Goal: Information Seeking & Learning: Learn about a topic

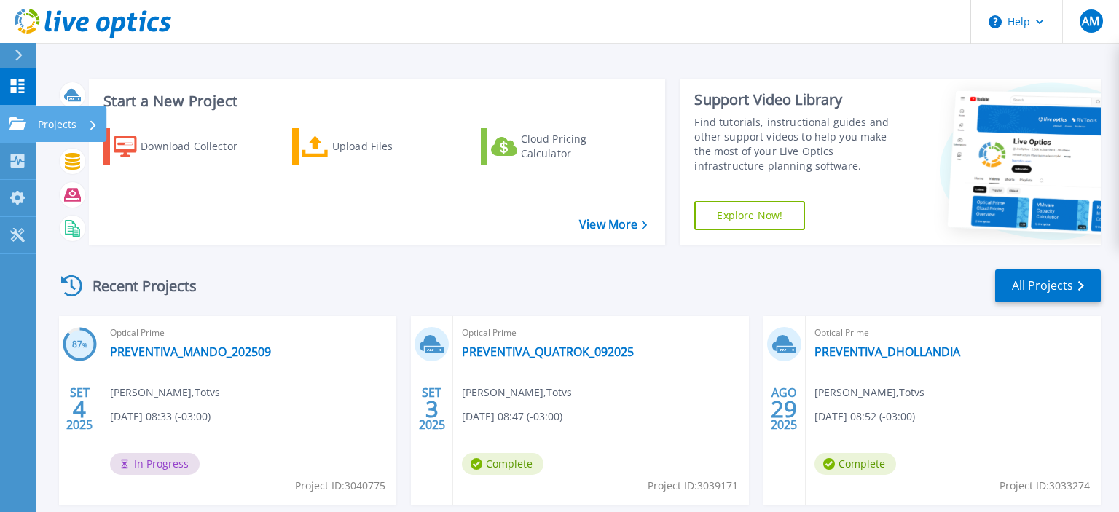
click at [68, 119] on p "Projects" at bounding box center [57, 125] width 39 height 38
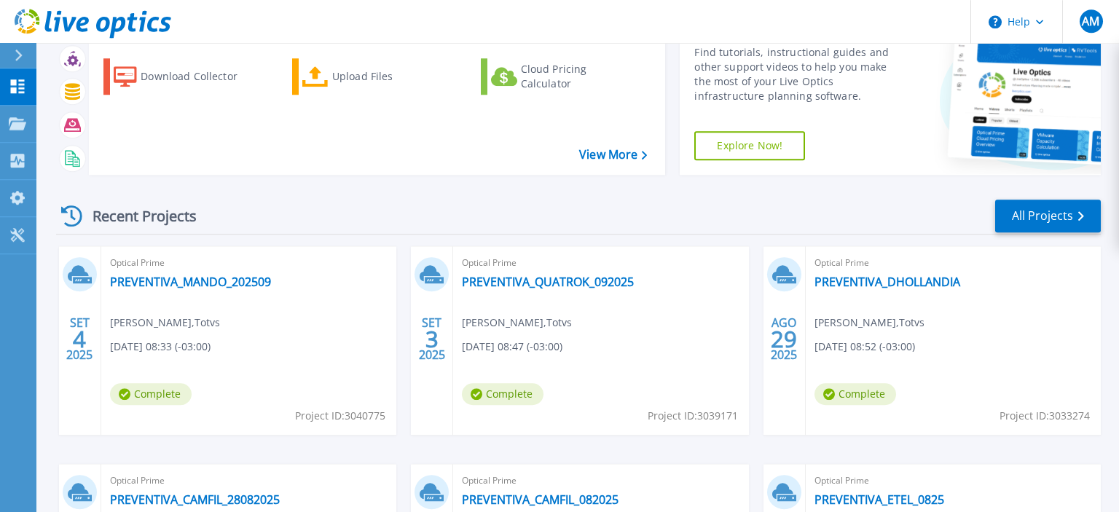
scroll to position [154, 0]
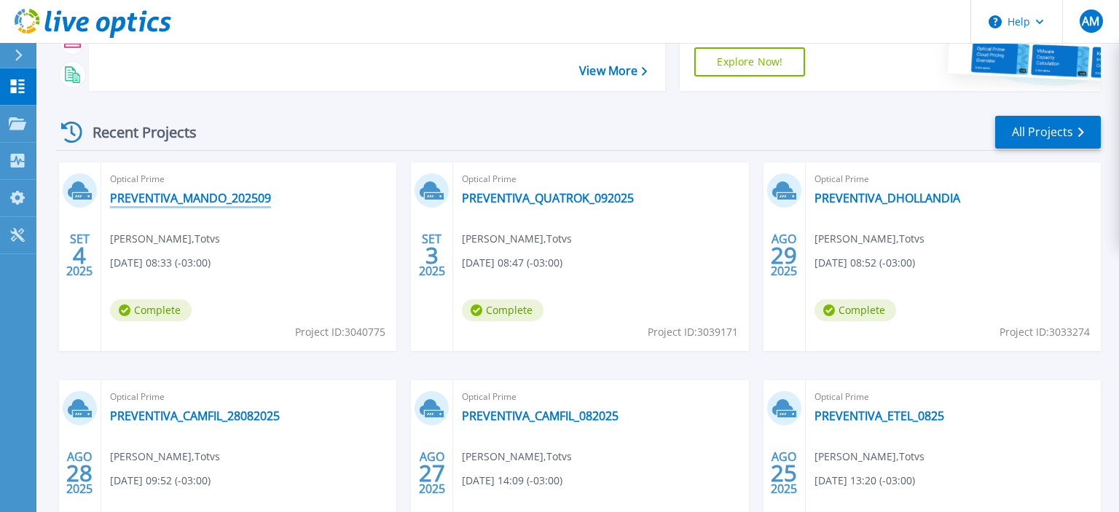
click at [217, 198] on link "PREVENTIVA_MANDO_202509" at bounding box center [190, 198] width 161 height 15
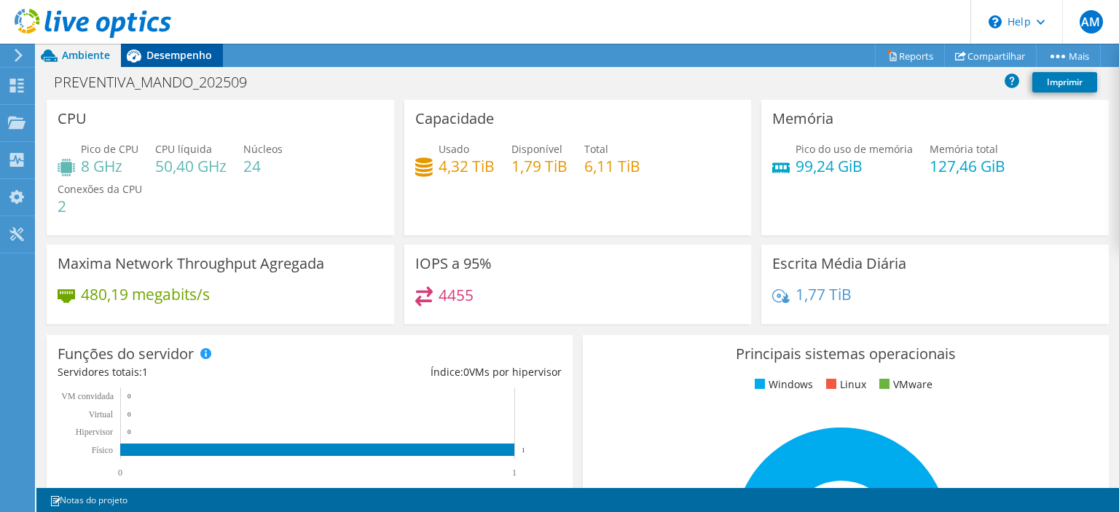
click at [192, 51] on span "Desempenho" at bounding box center [179, 55] width 66 height 14
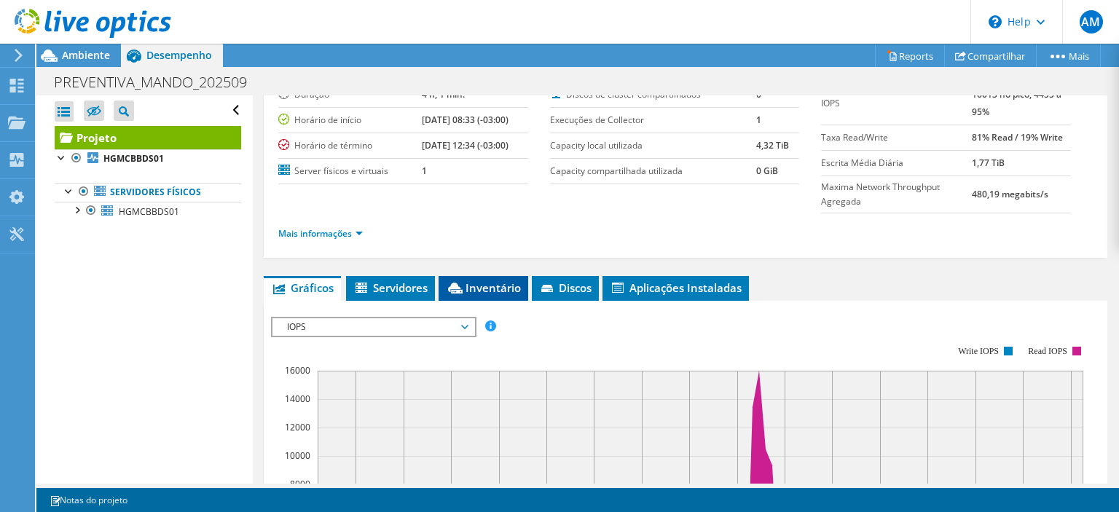
scroll to position [140, 0]
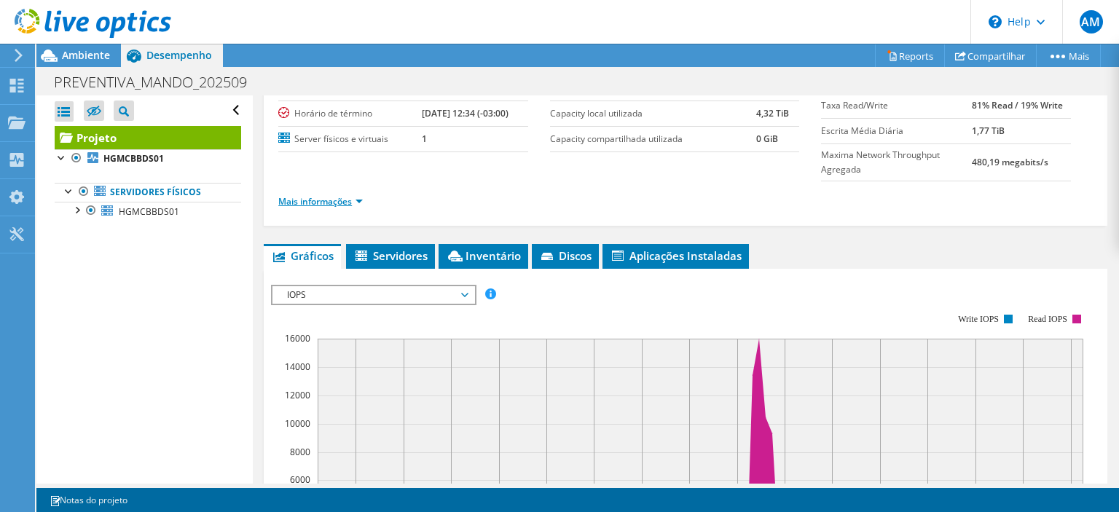
click at [331, 197] on link "Mais informações" at bounding box center [320, 201] width 85 height 12
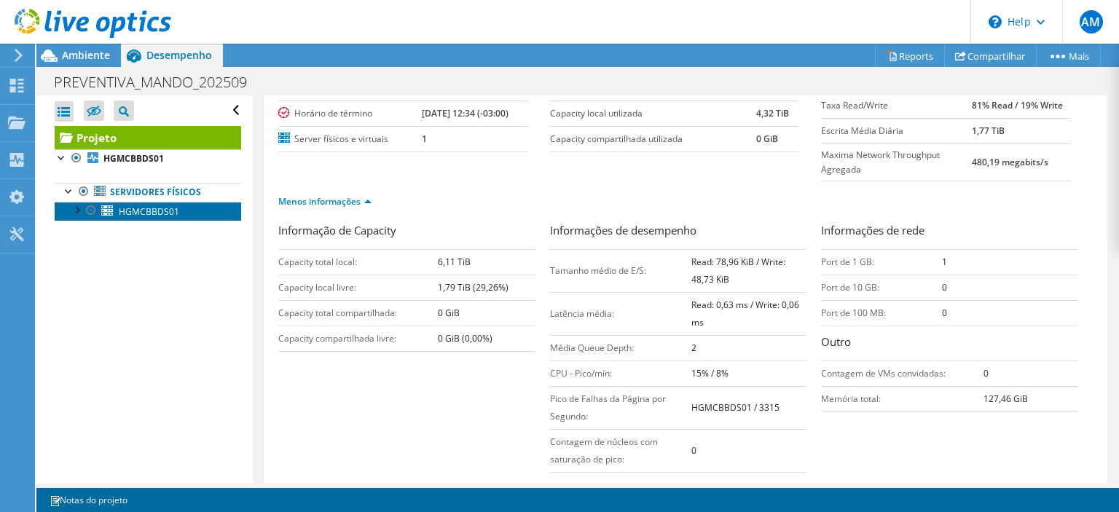
click at [165, 209] on span "HGMCBBDS01" at bounding box center [149, 212] width 60 height 12
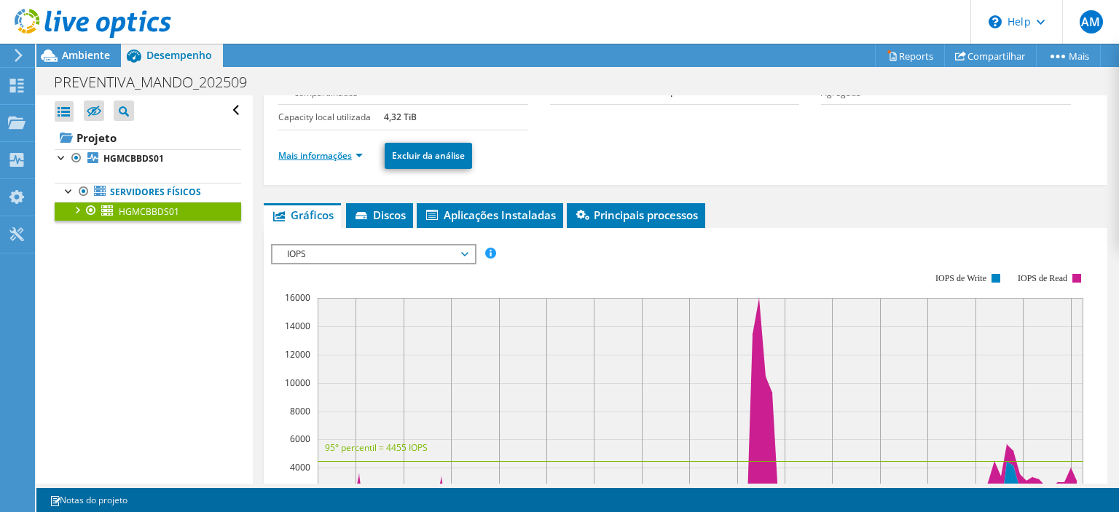
click at [351, 152] on link "Mais informações" at bounding box center [320, 155] width 85 height 12
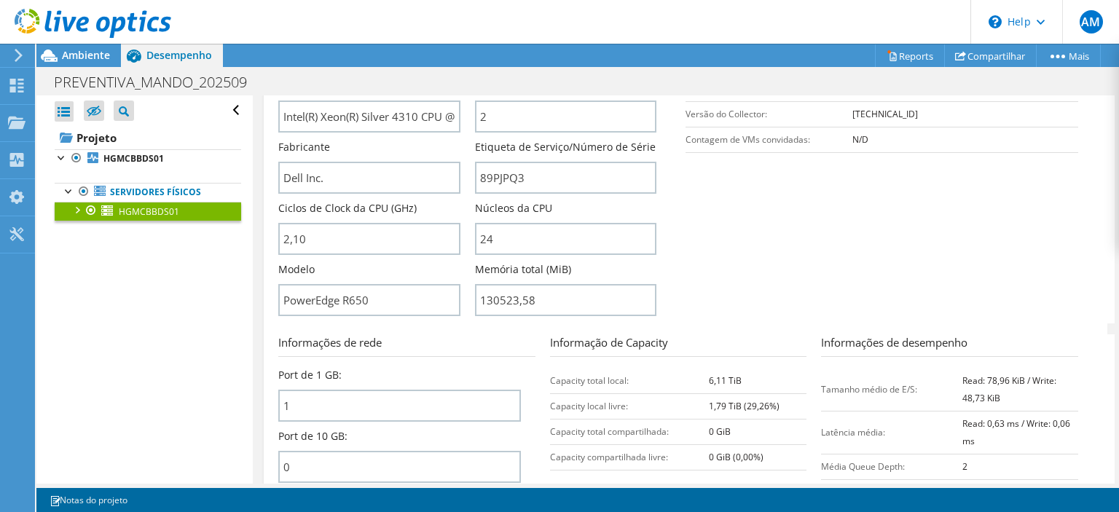
scroll to position [280, 0]
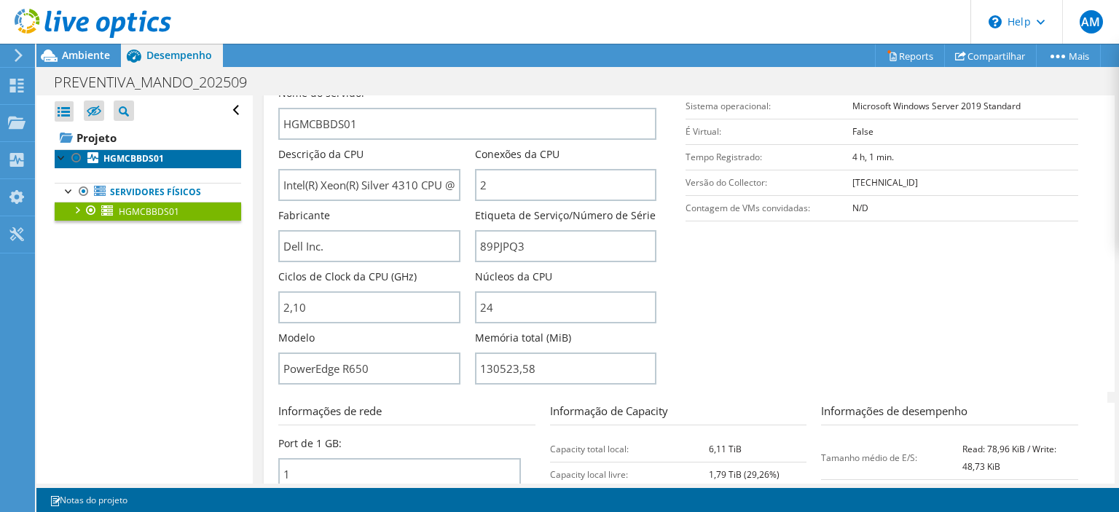
click at [150, 153] on b "HGMCBBDS01" at bounding box center [133, 158] width 60 height 12
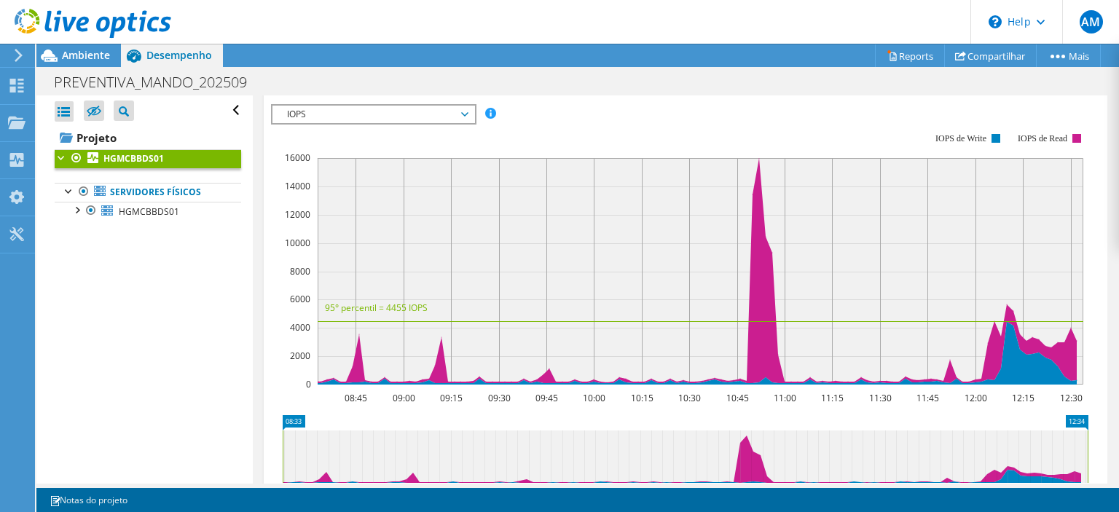
scroll to position [0, 0]
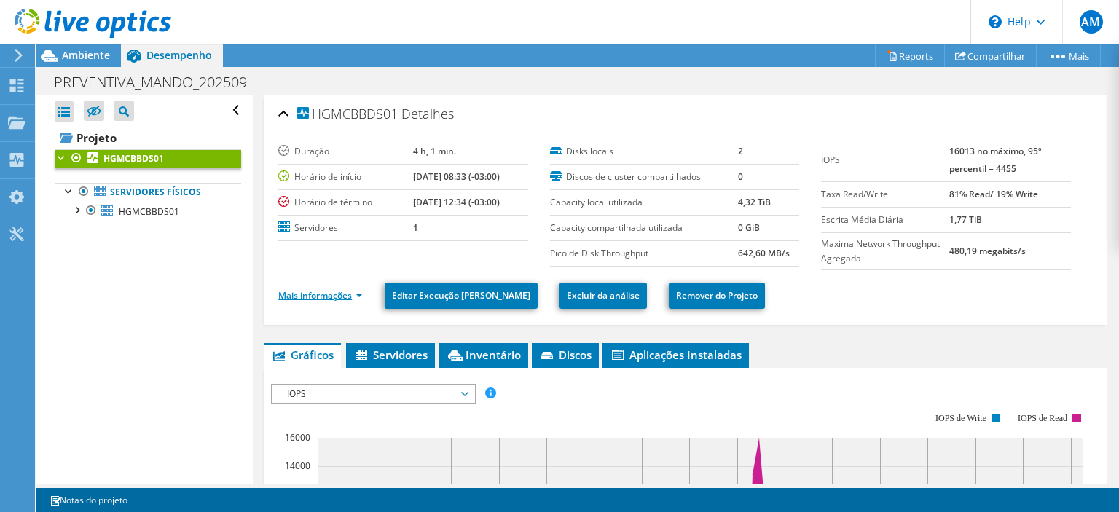
click at [354, 292] on link "Mais informações" at bounding box center [320, 295] width 85 height 12
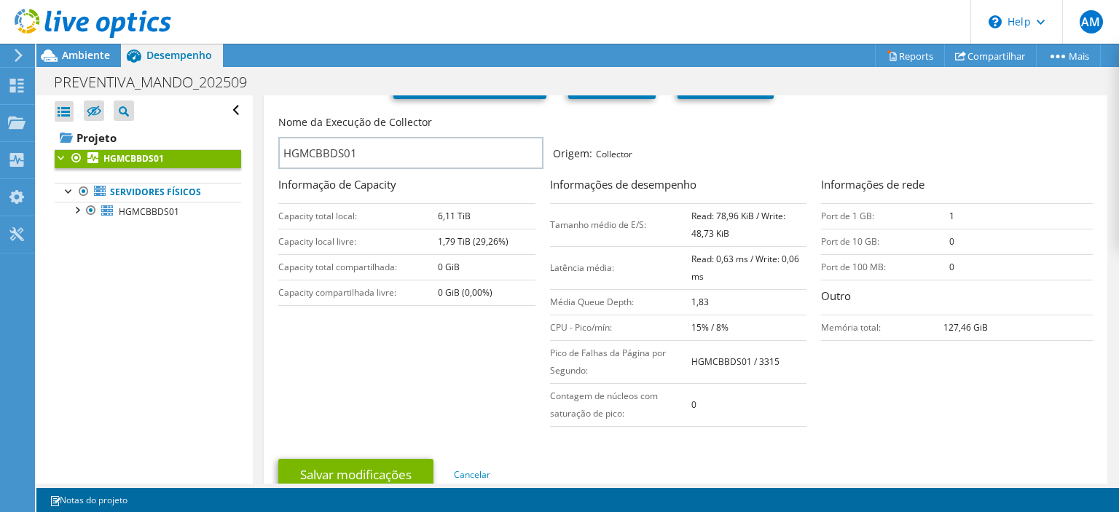
scroll to position [140, 0]
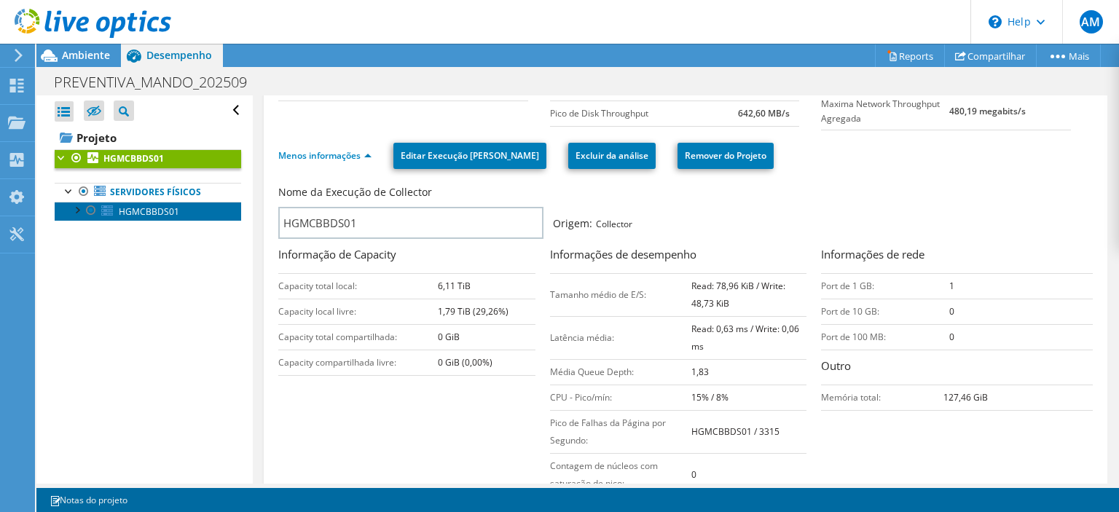
click at [146, 208] on span "HGMCBBDS01" at bounding box center [149, 212] width 60 height 12
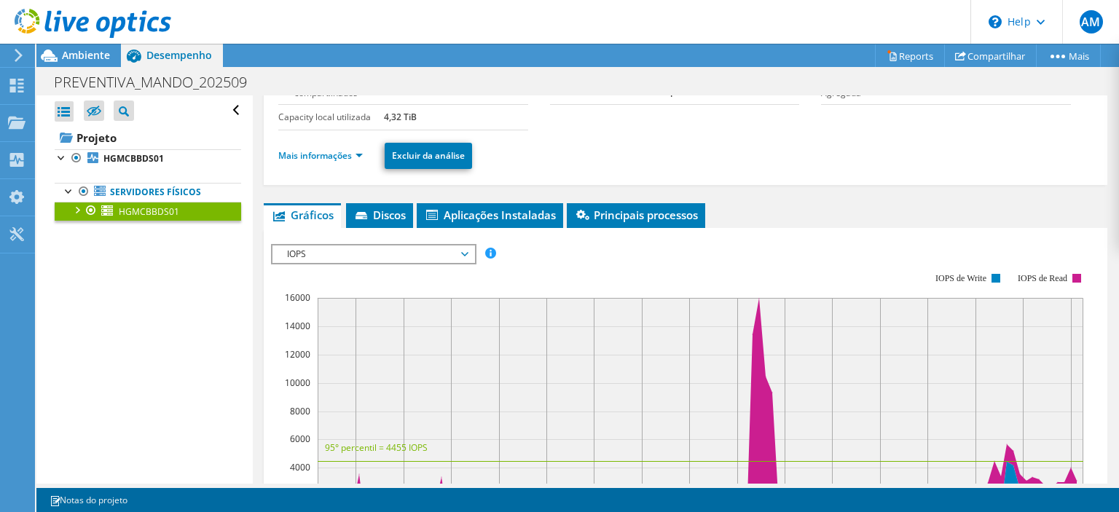
scroll to position [0, 0]
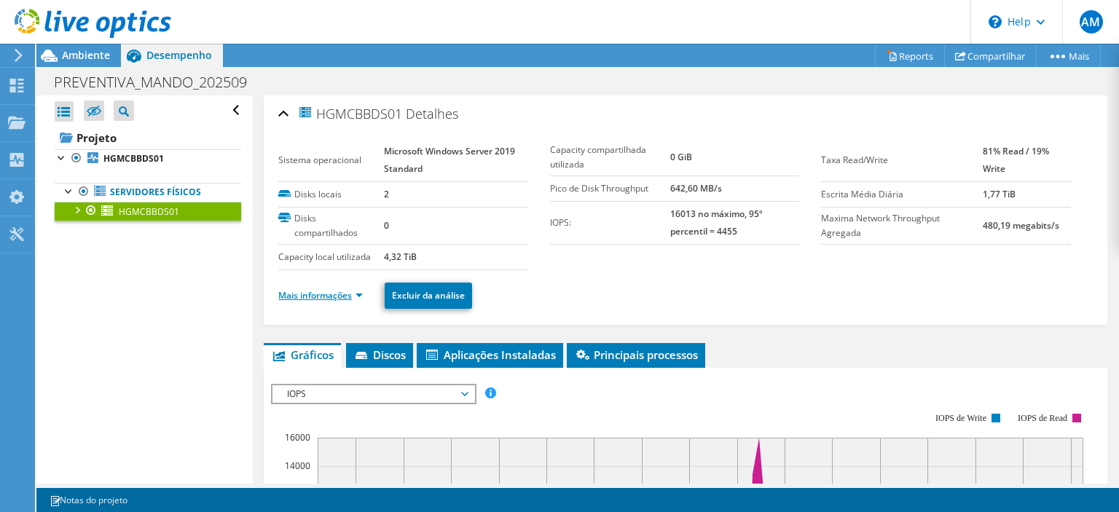
click at [345, 294] on link "Mais informações" at bounding box center [320, 295] width 85 height 12
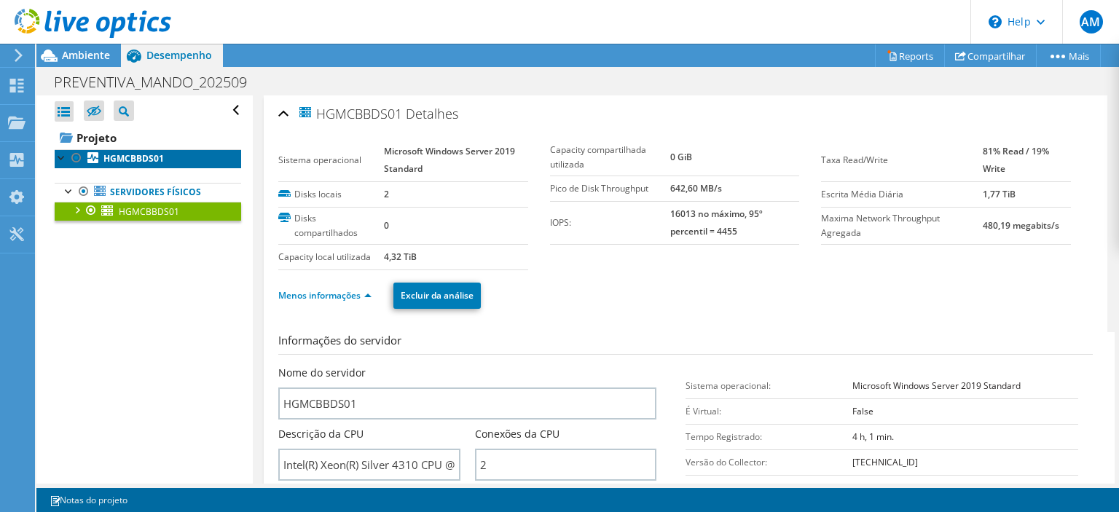
click at [153, 165] on link "HGMCBBDS01" at bounding box center [148, 158] width 187 height 19
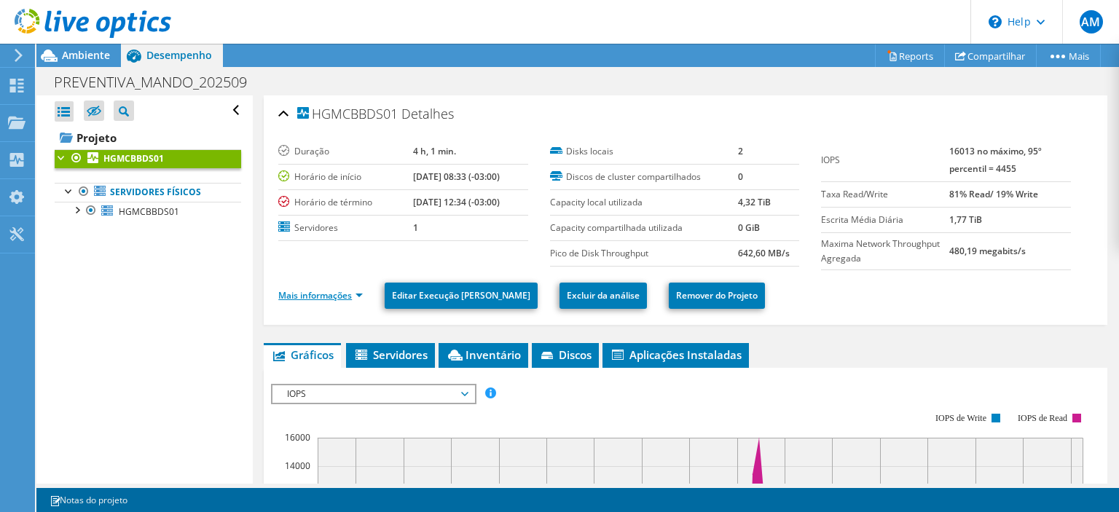
click at [357, 294] on link "Mais informações" at bounding box center [320, 295] width 85 height 12
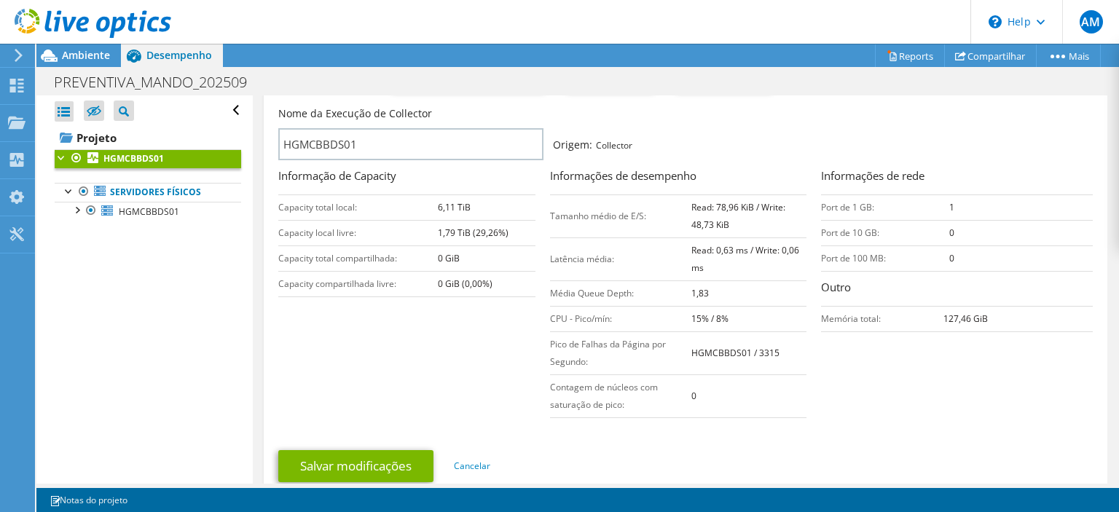
scroll to position [210, 0]
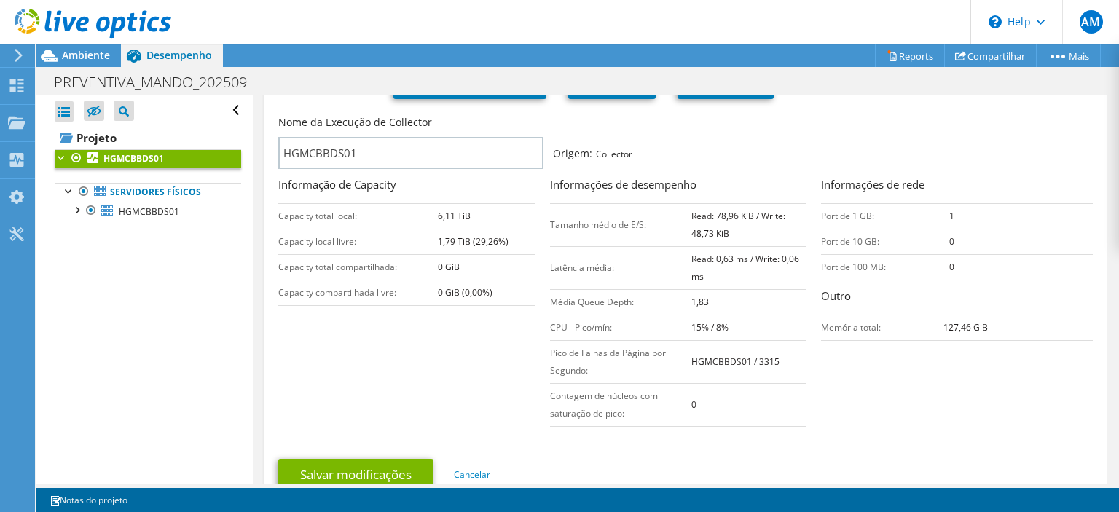
click at [525, 255] on td "0 GiB" at bounding box center [487, 267] width 98 height 26
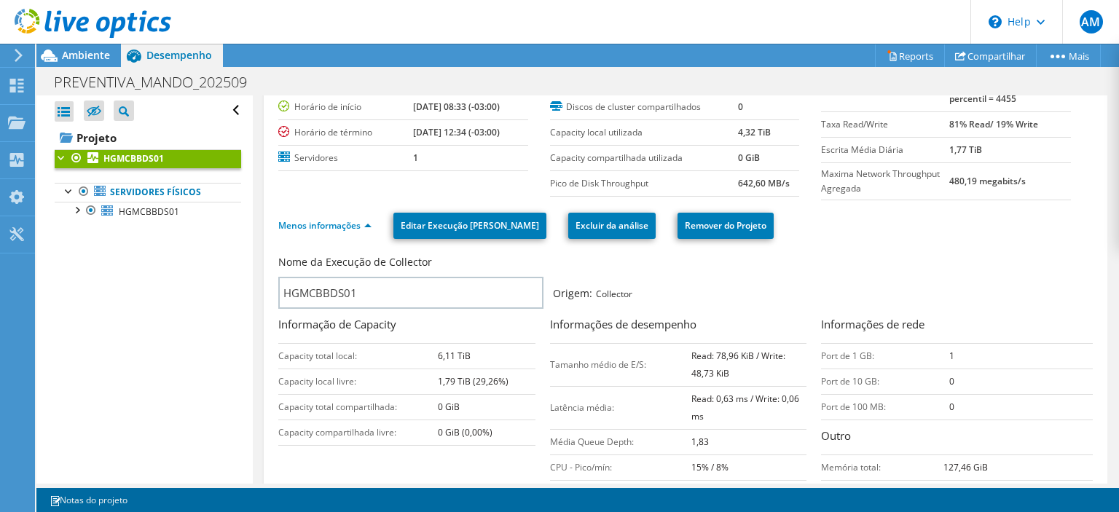
scroll to position [140, 0]
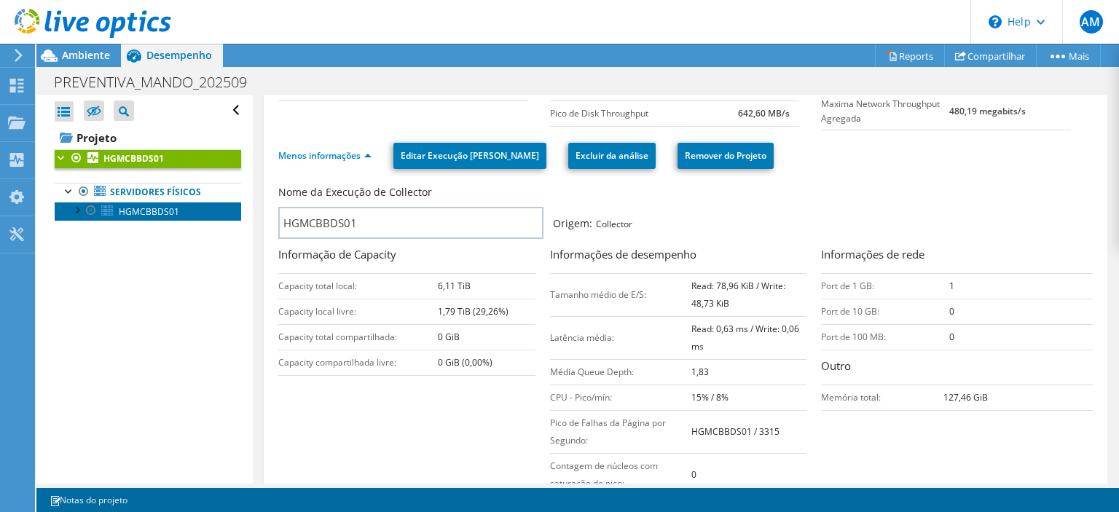
click at [164, 214] on span "HGMCBBDS01" at bounding box center [149, 212] width 60 height 12
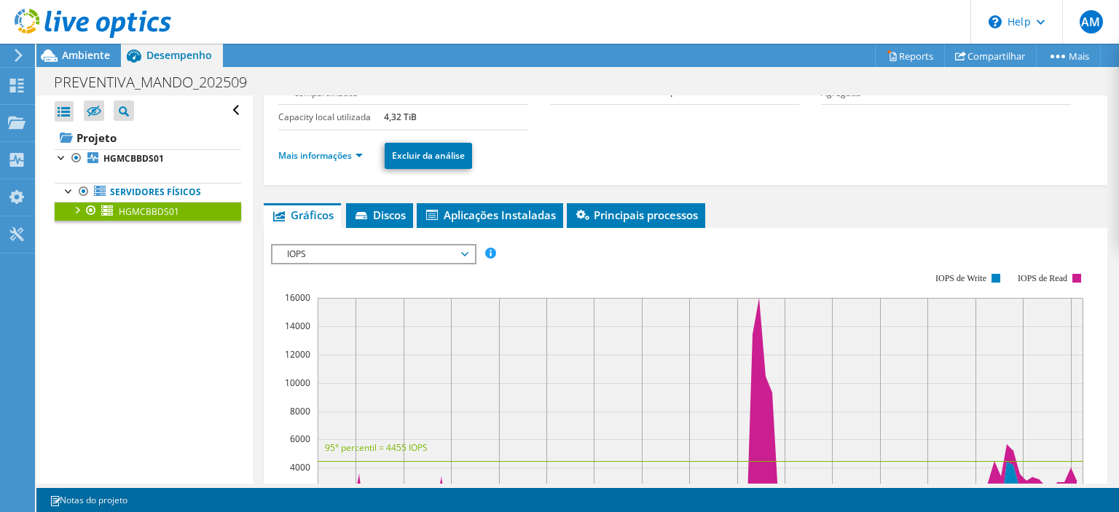
click at [439, 255] on span "IOPS" at bounding box center [373, 254] width 187 height 17
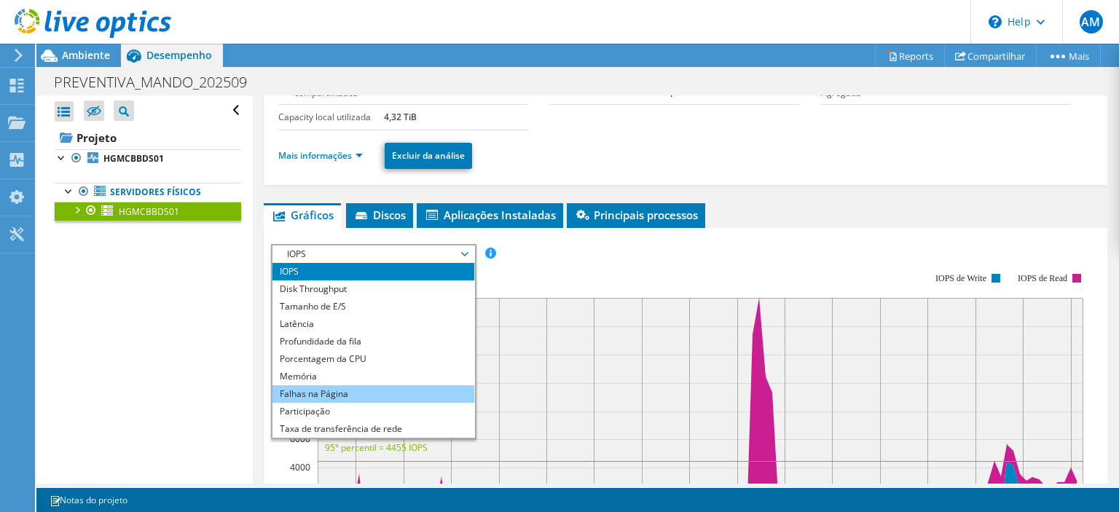
scroll to position [52, 0]
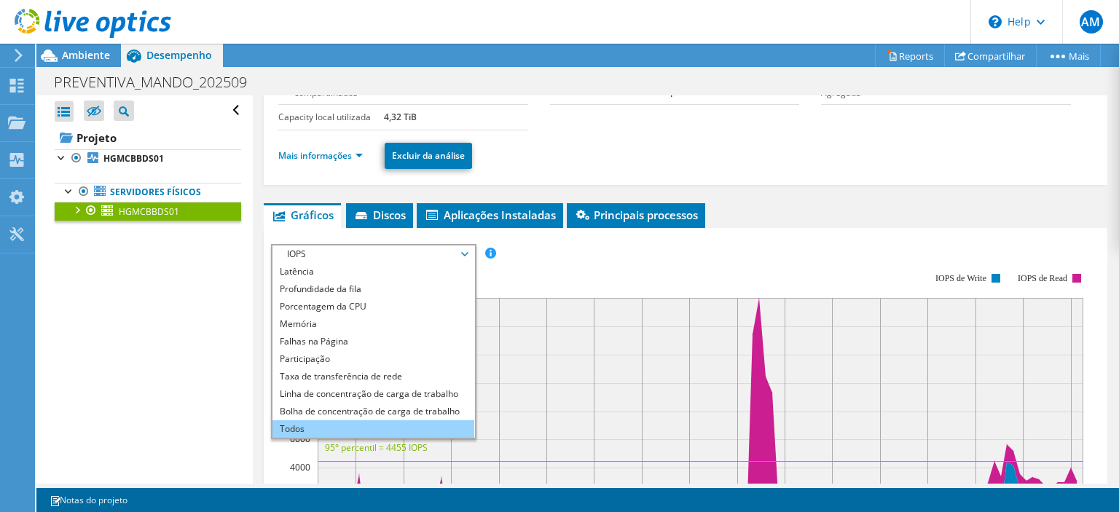
click at [325, 421] on li "Todos" at bounding box center [374, 429] width 202 height 17
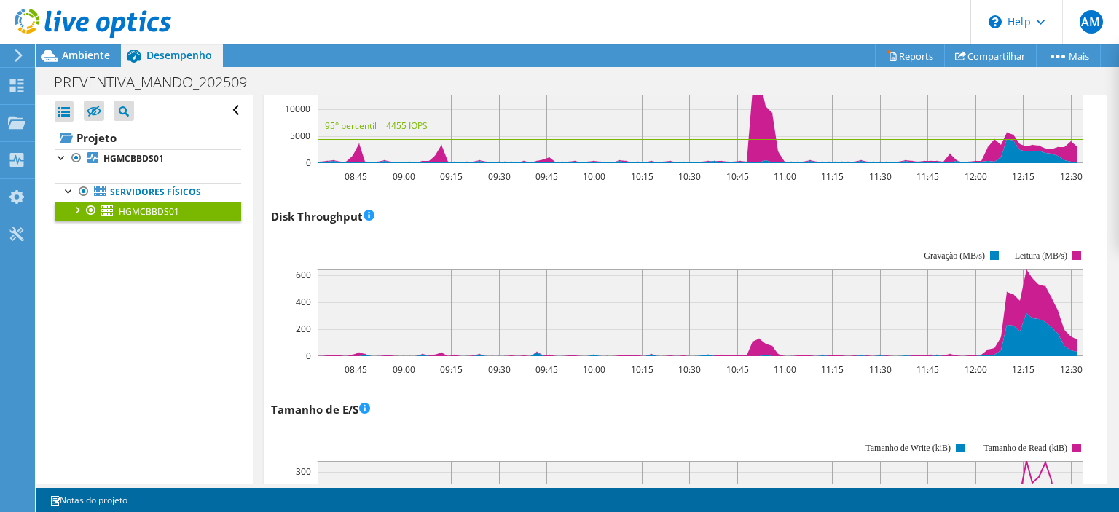
scroll to position [420, 0]
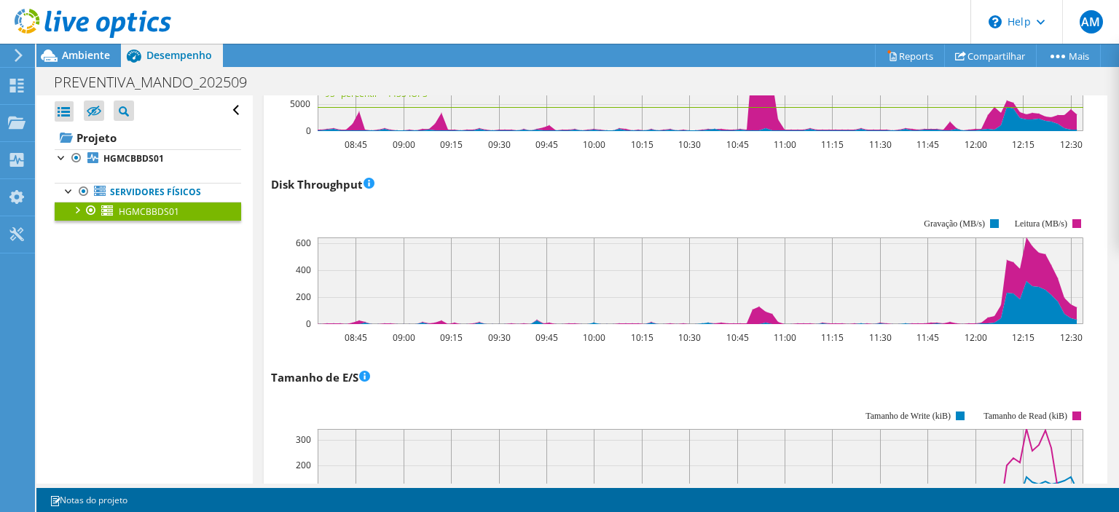
click at [595, 298] on icon at bounding box center [595, 281] width 0 height 87
click at [561, 227] on rect at bounding box center [680, 271] width 818 height 146
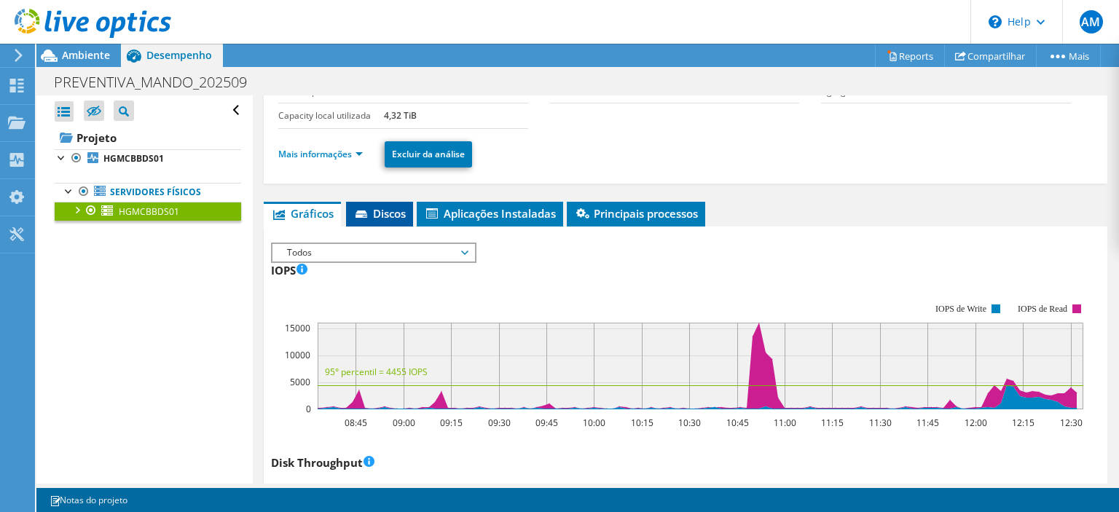
scroll to position [140, 0]
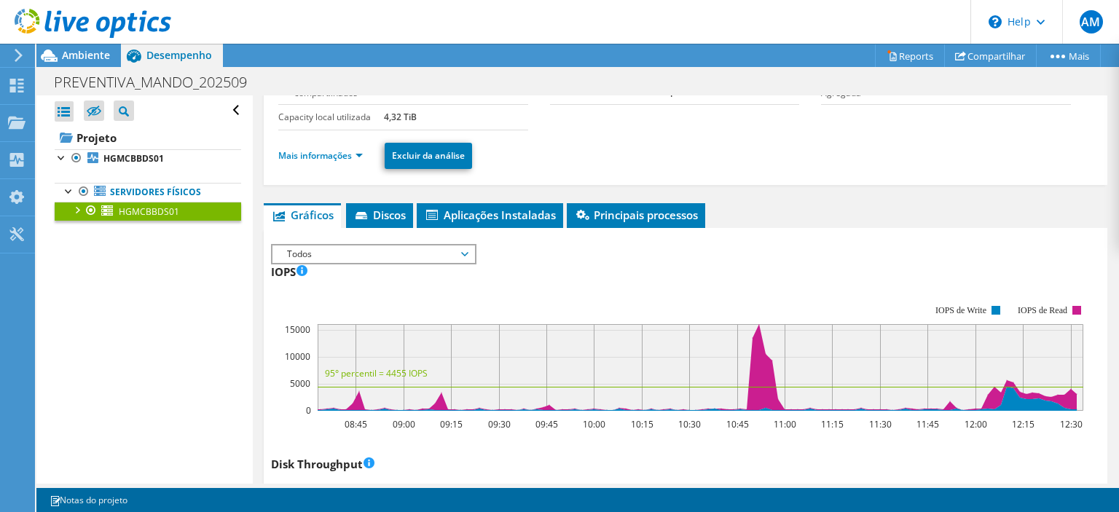
click at [83, 206] on div at bounding box center [76, 209] width 15 height 15
click at [389, 222] on li "Discos" at bounding box center [379, 215] width 67 height 25
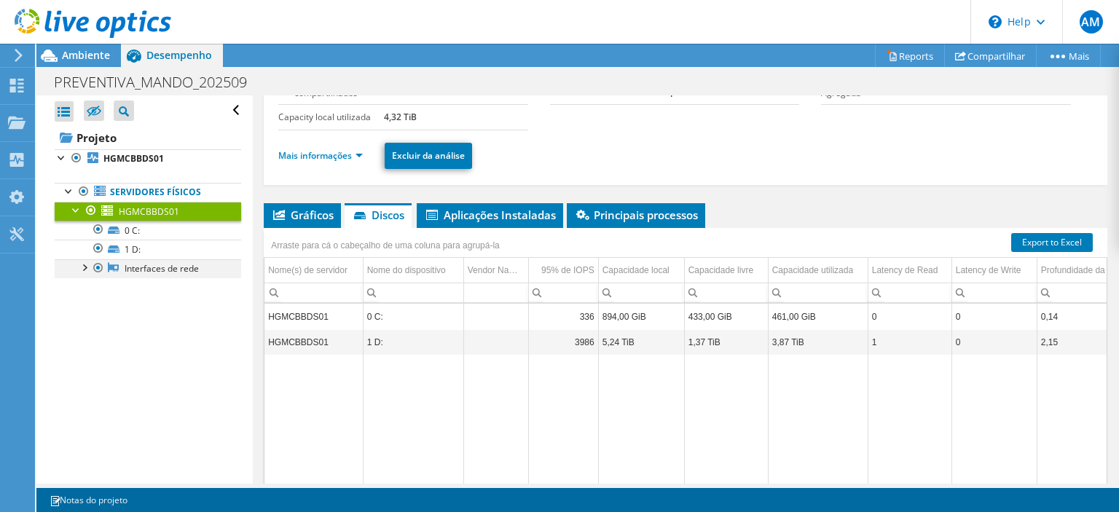
click at [83, 267] on div at bounding box center [84, 266] width 15 height 15
